Goal: Task Accomplishment & Management: Use online tool/utility

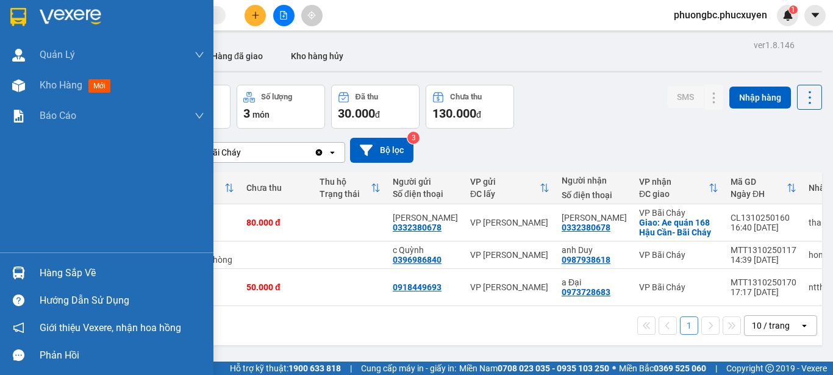
click at [52, 268] on div "Hàng sắp về" at bounding box center [122, 273] width 165 height 18
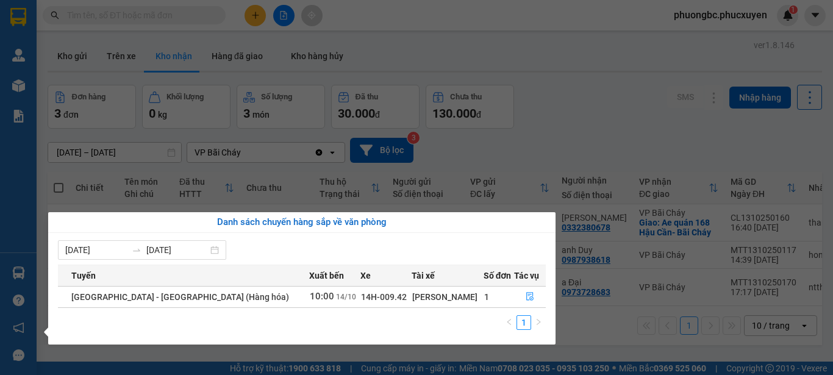
click at [600, 118] on section "Kết quả tìm kiếm ( 1 ) Bộ lọc Mã ĐH Trạng thái Món hàng Thu hộ Tổng cước Chưa c…" at bounding box center [416, 187] width 833 height 375
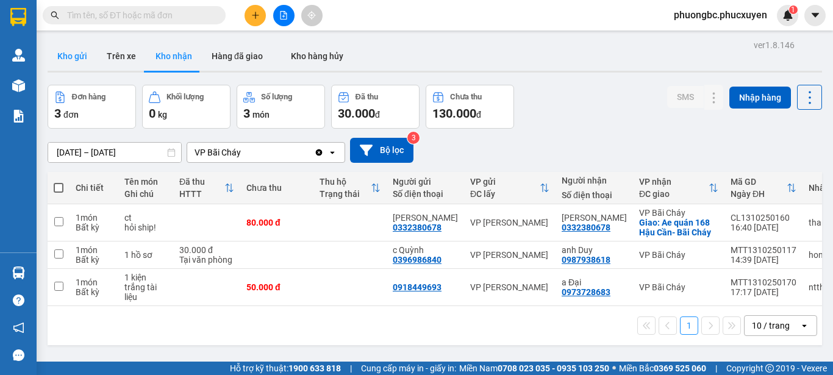
click at [62, 58] on button "Kho gửi" at bounding box center [72, 55] width 49 height 29
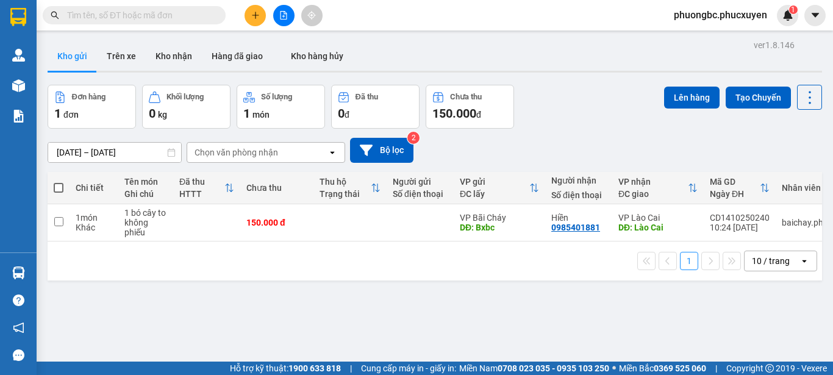
click at [566, 103] on div "Đơn hàng 1 đơn Khối lượng 0 kg Số lượng 1 món Đã thu 0 đ Chưa thu 150.000 đ Lên…" at bounding box center [435, 107] width 775 height 44
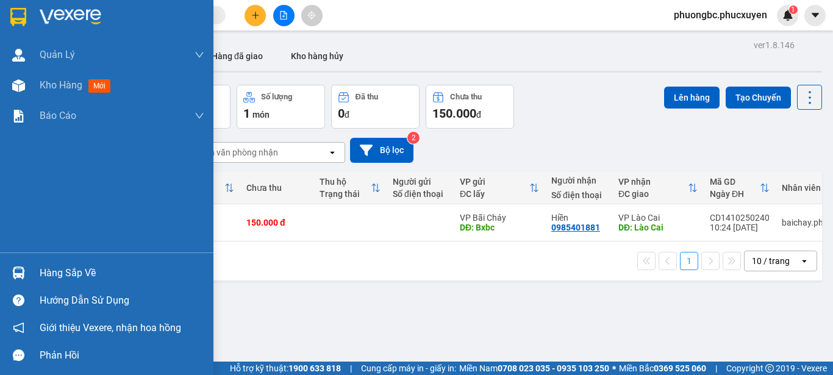
click at [62, 275] on div "Hàng sắp về" at bounding box center [122, 273] width 165 height 18
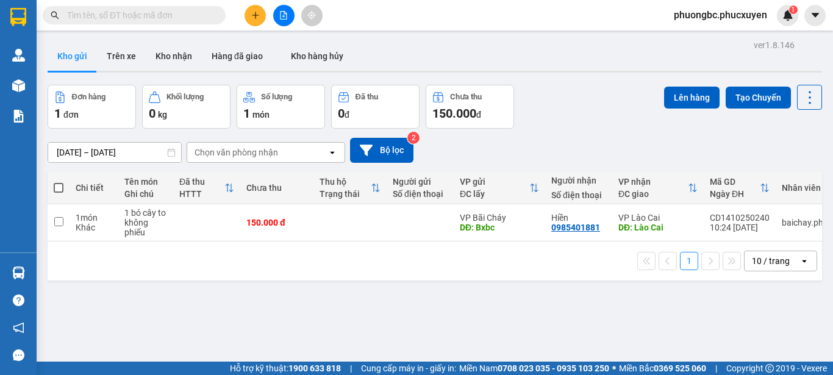
click at [642, 309] on section "Kết quả tìm kiếm ( 1 ) Bộ lọc Mã ĐH Trạng thái Món hàng Thu hộ Tổng cước Chưa c…" at bounding box center [416, 187] width 833 height 375
click at [57, 220] on input "checkbox" at bounding box center [58, 221] width 9 height 9
checkbox input "true"
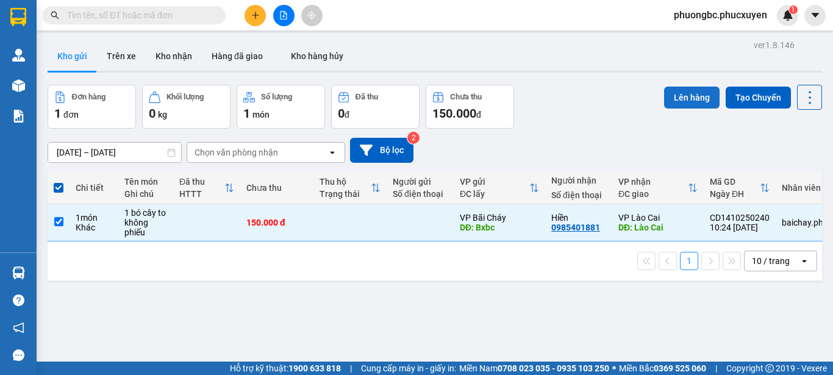
click at [678, 96] on button "Lên hàng" at bounding box center [692, 98] width 56 height 22
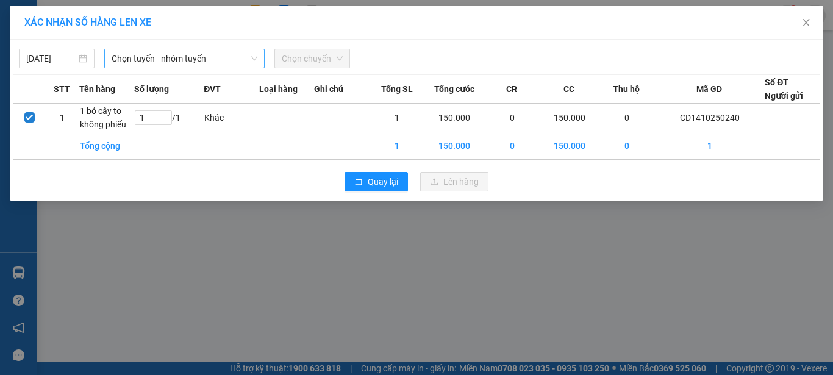
click at [229, 58] on span "Chọn tuyến - nhóm tuyến" at bounding box center [185, 58] width 146 height 18
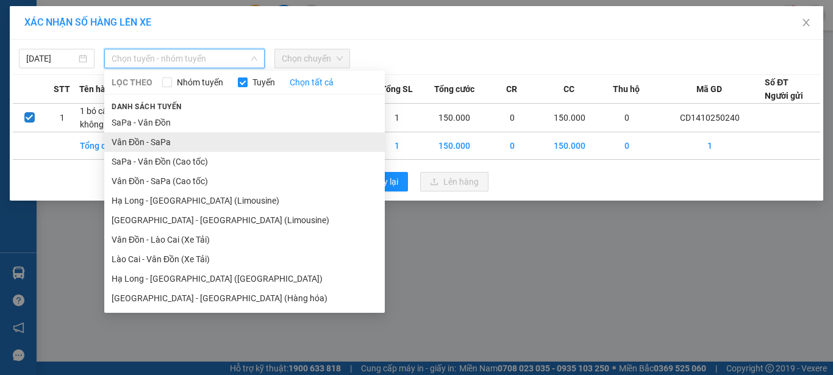
click at [132, 142] on li "Vân Đồn - SaPa" at bounding box center [244, 142] width 281 height 20
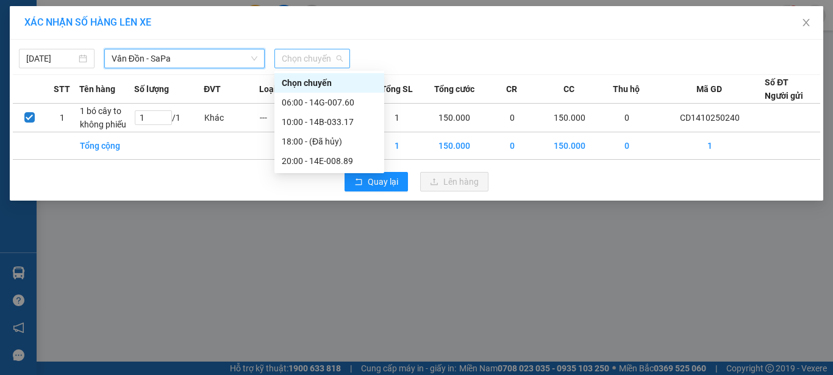
click at [318, 60] on span "Chọn chuyến" at bounding box center [312, 58] width 61 height 18
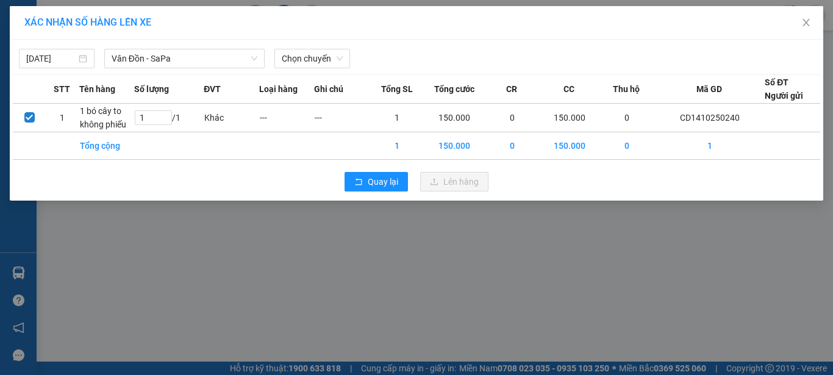
click at [287, 254] on div "XÁC NHẬN SỐ HÀNG LÊN XE [DATE] [GEOGRAPHIC_DATA] - SaPa LỌC THEO Nhóm tuyến Tuy…" at bounding box center [416, 187] width 833 height 375
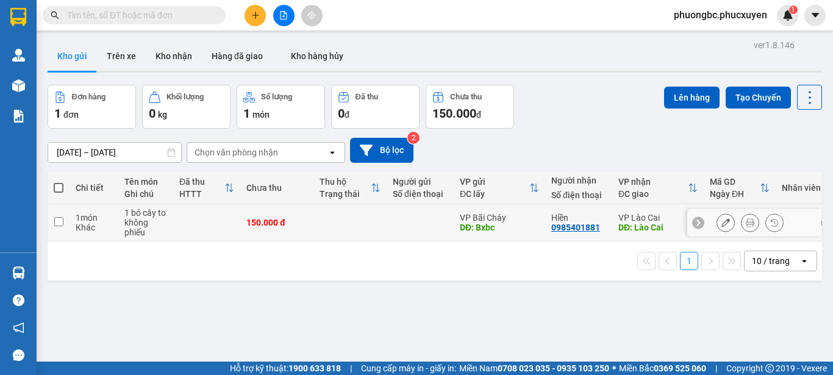
click at [59, 223] on input "checkbox" at bounding box center [58, 221] width 9 height 9
checkbox input "true"
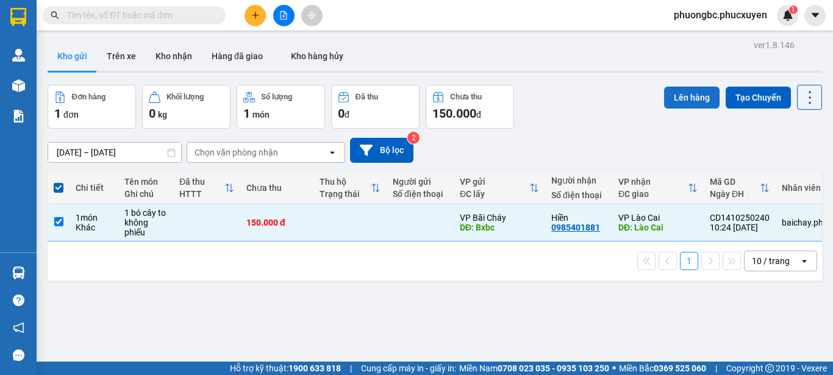
click at [690, 96] on button "Lên hàng" at bounding box center [692, 98] width 56 height 22
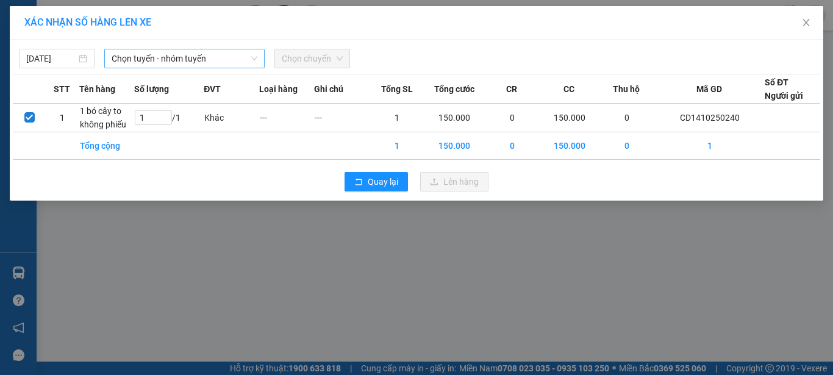
click at [223, 59] on span "Chọn tuyến - nhóm tuyến" at bounding box center [185, 58] width 146 height 18
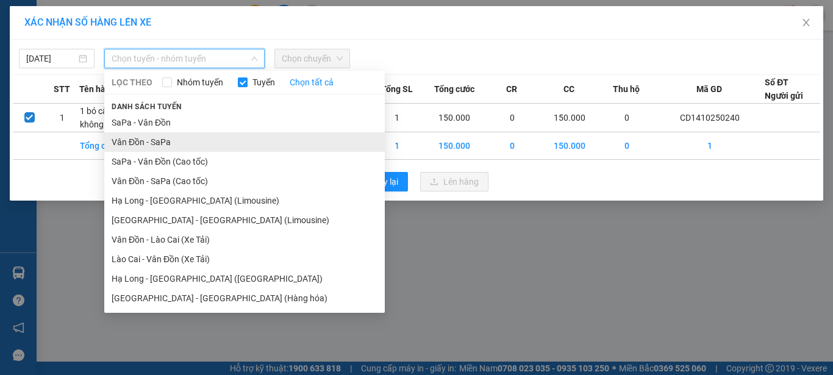
click at [126, 141] on li "Vân Đồn - SaPa" at bounding box center [244, 142] width 281 height 20
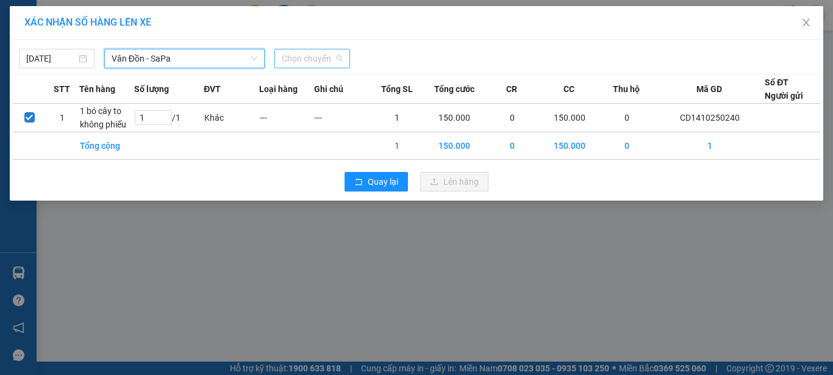
click at [321, 57] on span "Chọn chuyến" at bounding box center [312, 58] width 61 height 18
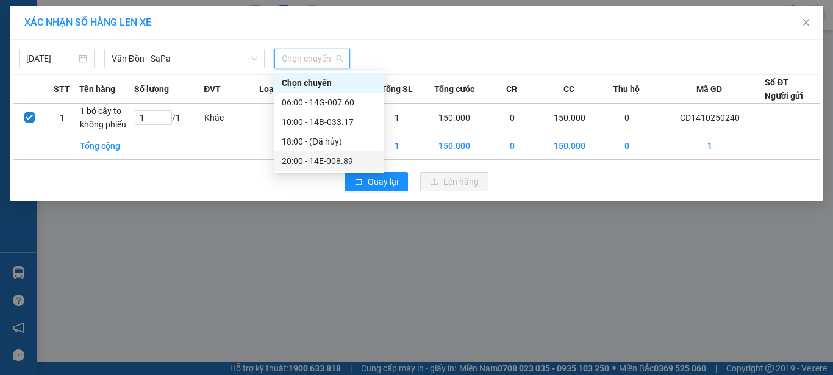
click at [239, 242] on div "XÁC NHẬN SỐ HÀNG LÊN XE [DATE] [GEOGRAPHIC_DATA] - SaPa LỌC THEO Nhóm tuyến Tuy…" at bounding box center [416, 187] width 833 height 375
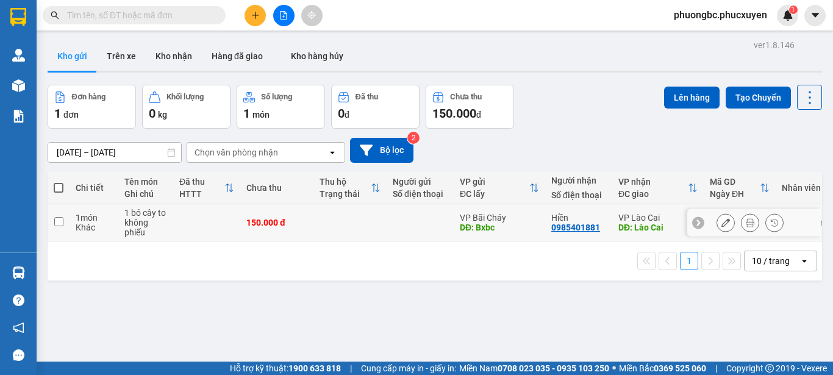
click at [59, 220] on input "checkbox" at bounding box center [58, 221] width 9 height 9
checkbox input "true"
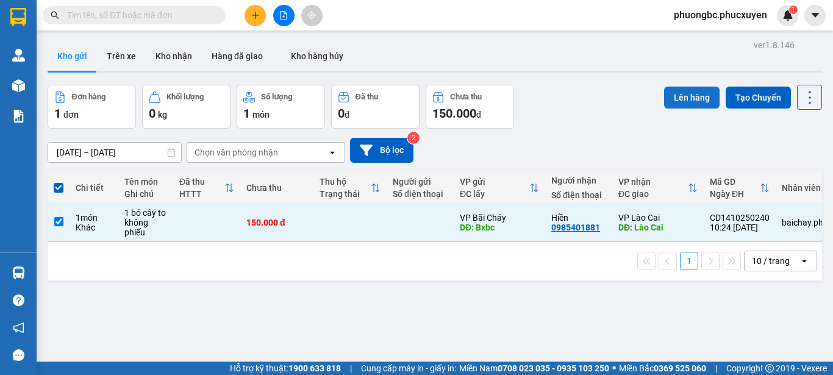
click at [675, 96] on button "Lên hàng" at bounding box center [692, 98] width 56 height 22
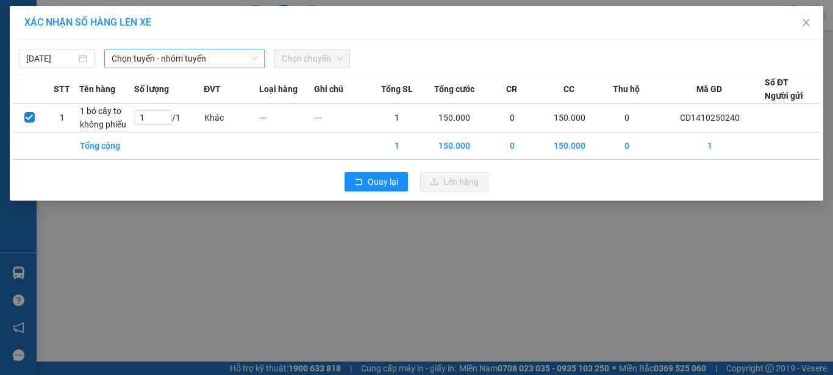
click at [206, 57] on span "Chọn tuyến - nhóm tuyến" at bounding box center [185, 58] width 146 height 18
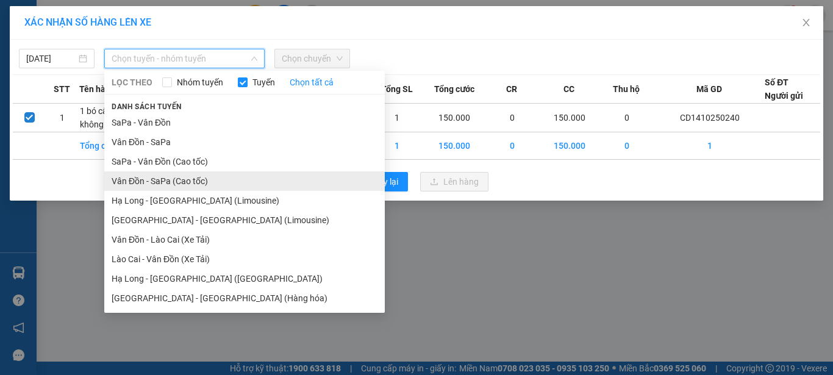
click at [179, 179] on li "Vân Đồn - SaPa (Cao tốc)" at bounding box center [244, 181] width 281 height 20
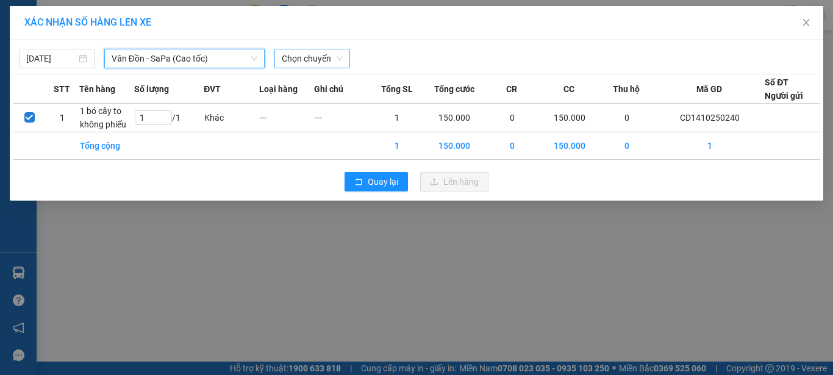
click at [318, 61] on span "Chọn chuyến" at bounding box center [312, 58] width 61 height 18
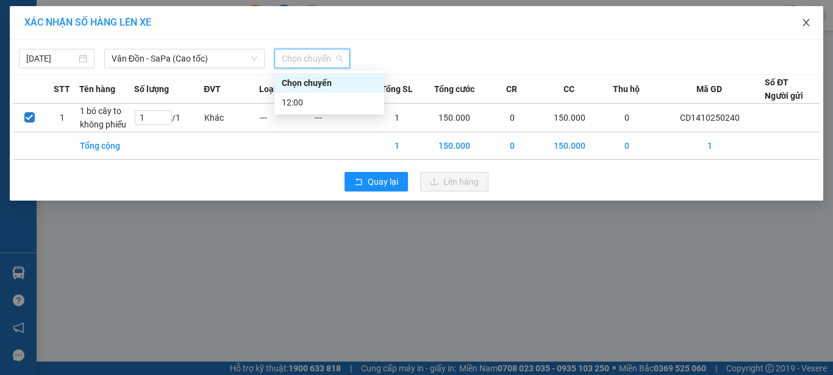
click at [806, 21] on icon "close" at bounding box center [807, 23] width 10 height 10
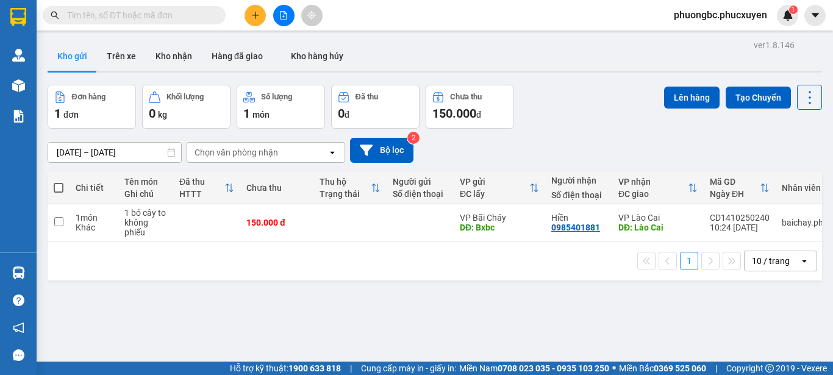
click at [467, 294] on div "ver 1.8.146 Kho gửi Trên xe Kho nhận Hàng đã giao Kho hàng hủy Đơn hàng 1 đơn K…" at bounding box center [435, 224] width 785 height 375
click at [59, 224] on input "checkbox" at bounding box center [58, 221] width 9 height 9
checkbox input "true"
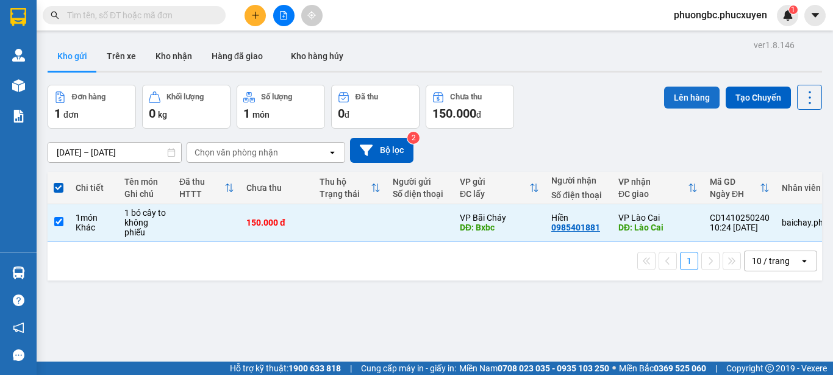
click at [677, 98] on button "Lên hàng" at bounding box center [692, 98] width 56 height 22
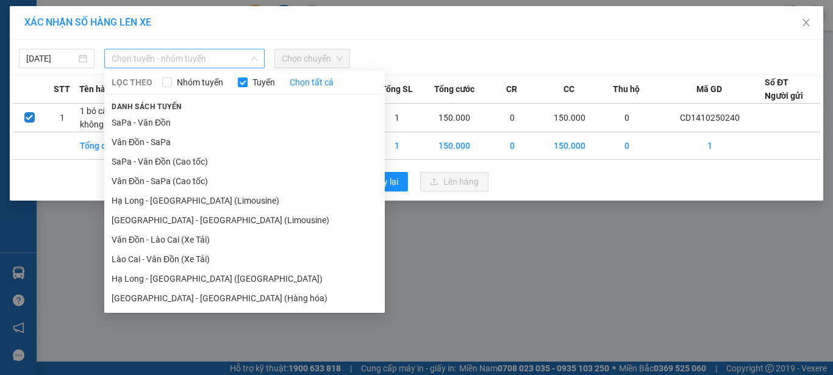
click at [180, 61] on span "Chọn tuyến - nhóm tuyến" at bounding box center [185, 58] width 146 height 18
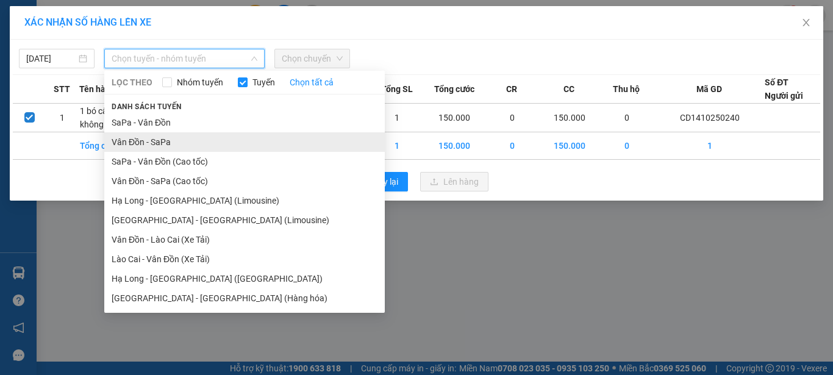
click at [129, 140] on li "Vân Đồn - SaPa" at bounding box center [244, 142] width 281 height 20
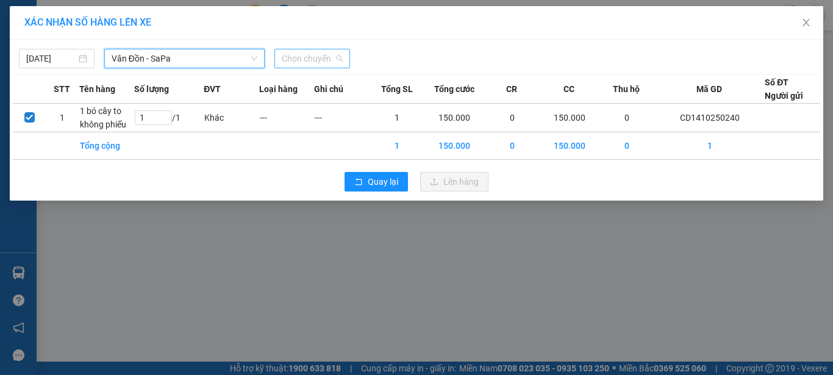
click at [311, 58] on span "Chọn chuyến" at bounding box center [312, 58] width 61 height 18
click at [308, 59] on span "Chọn chuyến" at bounding box center [312, 58] width 61 height 18
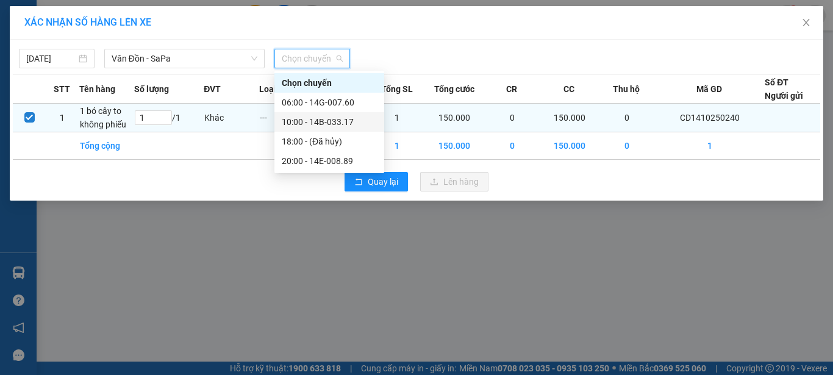
click at [332, 122] on div "10:00 - 14B-033.17" at bounding box center [329, 121] width 95 height 13
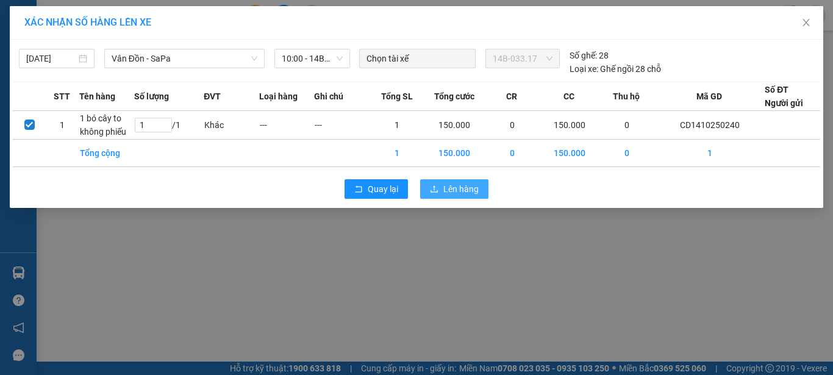
click at [454, 185] on span "Lên hàng" at bounding box center [461, 188] width 35 height 13
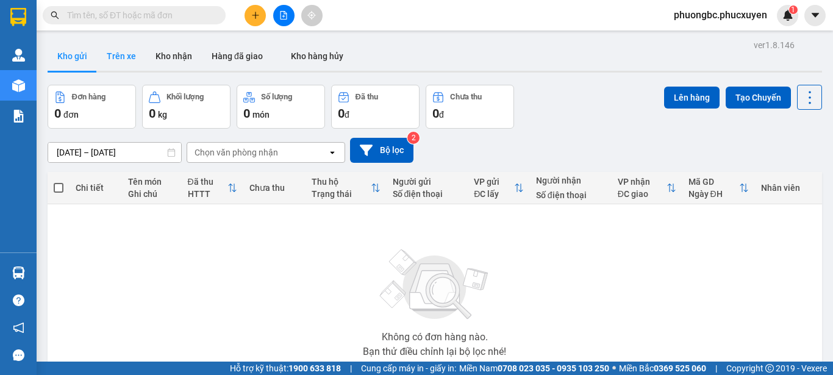
click at [118, 52] on button "Trên xe" at bounding box center [121, 55] width 49 height 29
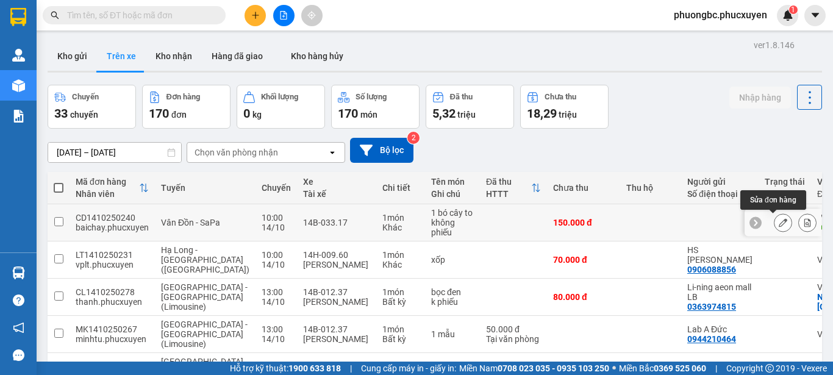
click at [779, 220] on icon at bounding box center [783, 222] width 9 height 9
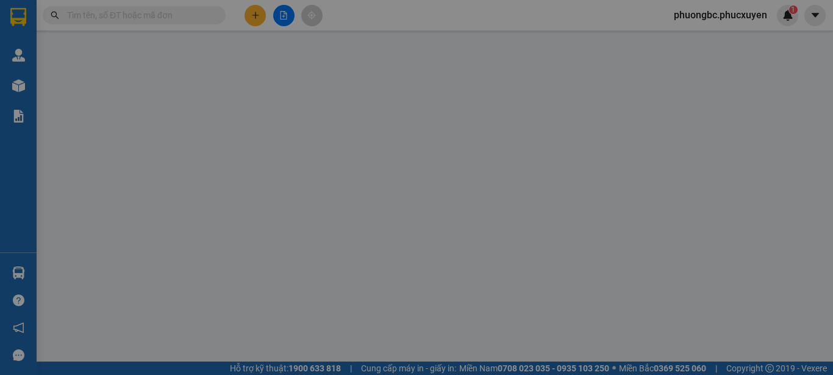
type input "Bxbc"
type input "0985401881"
type input "Hiền"
type input "Lào Cai"
type input "0"
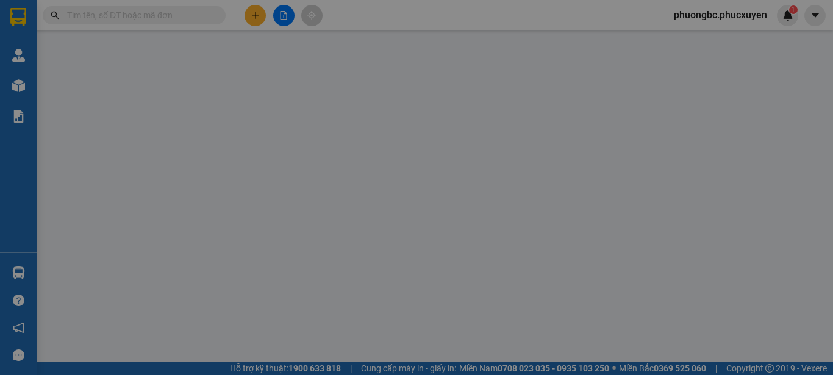
type input "150.000"
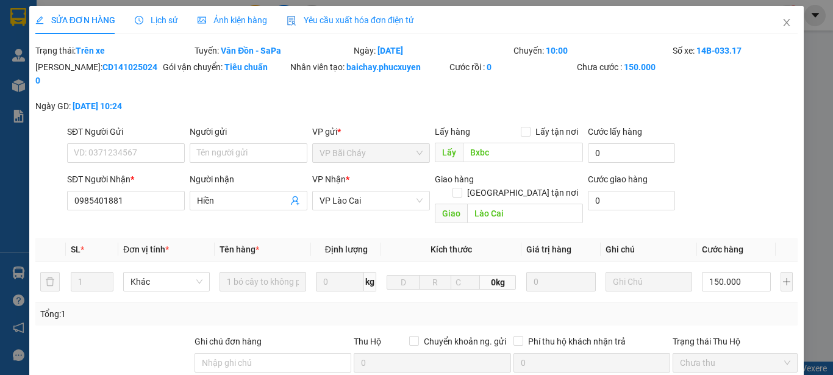
drag, startPoint x: 140, startPoint y: 67, endPoint x: 67, endPoint y: 74, distance: 72.9
click at [67, 74] on div "[PERSON_NAME]: CD1410250240" at bounding box center [97, 79] width 127 height 39
copy b "CD1410250240"
drag, startPoint x: 235, startPoint y: 184, endPoint x: 145, endPoint y: 181, distance: 90.3
click at [145, 181] on div "SĐT Người Nhận * 0985401881 Người nhận Hiền VP Nhận * VP Lào Cai Giao hàng Giao…" at bounding box center [433, 201] width 736 height 56
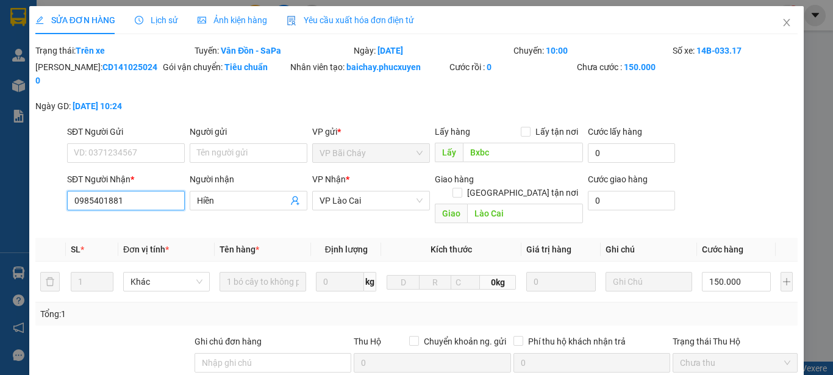
drag, startPoint x: 142, startPoint y: 190, endPoint x: 0, endPoint y: 184, distance: 141.7
click at [0, 184] on div "SỬA ĐƠN HÀNG Lịch sử Ảnh kiện hàng Yêu cầu xuất hóa đơn điện tử Total Paid Fee …" at bounding box center [416, 187] width 833 height 375
click at [782, 23] on icon "close" at bounding box center [787, 23] width 10 height 10
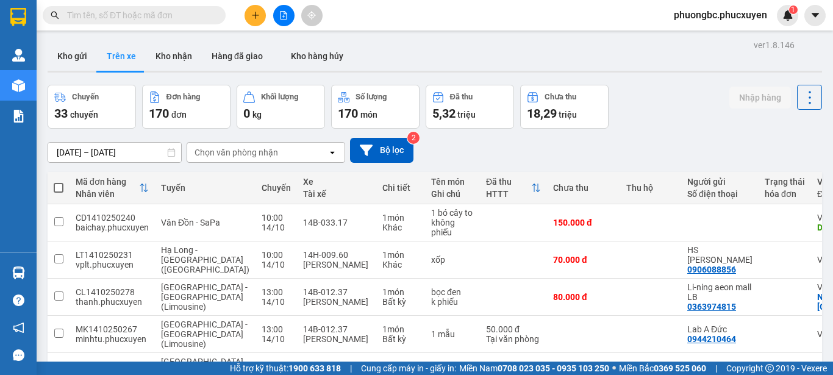
click at [655, 106] on div "Chuyến 33 chuyến Đơn hàng 170 đơn Khối lượng 0 kg Số lượng 170 món Đã thu 5,32 …" at bounding box center [435, 107] width 775 height 44
click at [641, 99] on div "Chuyến 33 chuyến Đơn hàng 170 đơn Khối lượng 0 kg Số lượng 170 món Đã thu 5,32 …" at bounding box center [435, 107] width 775 height 44
click at [175, 59] on button "Kho nhận" at bounding box center [174, 55] width 56 height 29
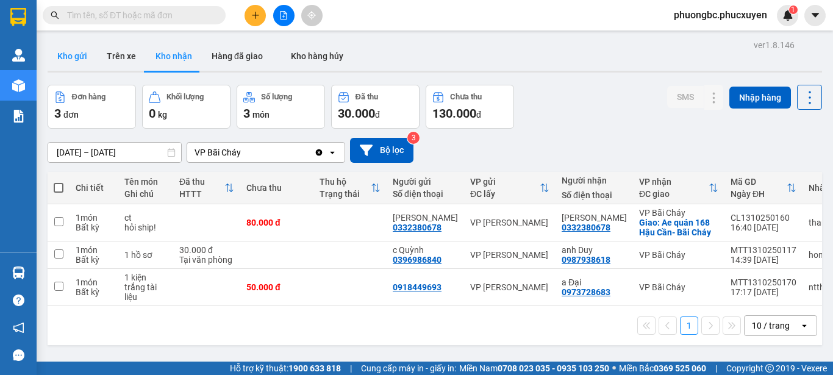
click at [68, 52] on button "Kho gửi" at bounding box center [72, 55] width 49 height 29
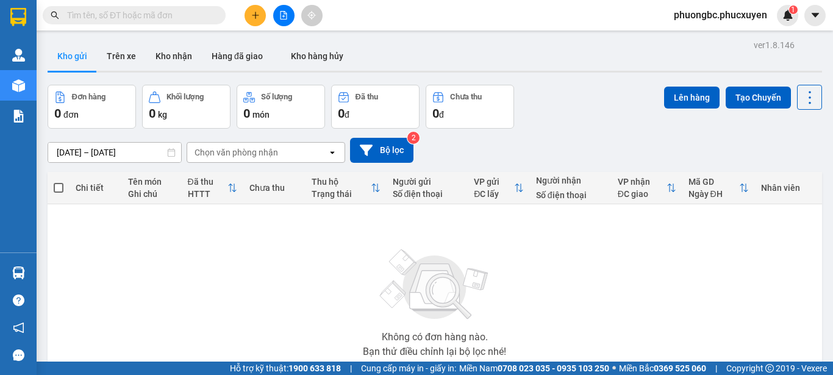
click at [574, 106] on div "Đơn hàng 0 đơn Khối lượng 0 kg Số lượng 0 món Đã thu 0 đ Chưa thu 0 đ Lên hàng …" at bounding box center [435, 107] width 775 height 44
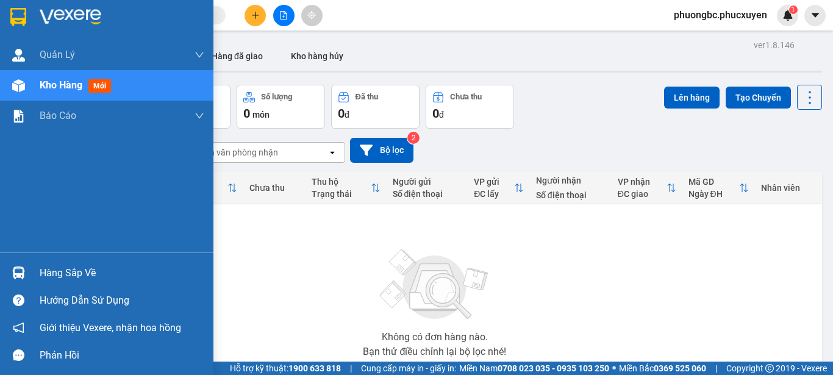
click at [51, 273] on div "Hàng sắp về" at bounding box center [122, 273] width 165 height 18
